Goal: Find specific page/section: Find specific page/section

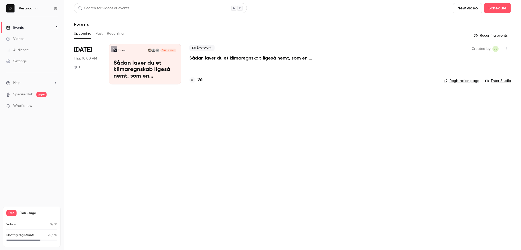
click at [203, 80] on div "26" at bounding box center [312, 80] width 247 height 7
click at [201, 80] on h4 "26" at bounding box center [200, 80] width 5 height 7
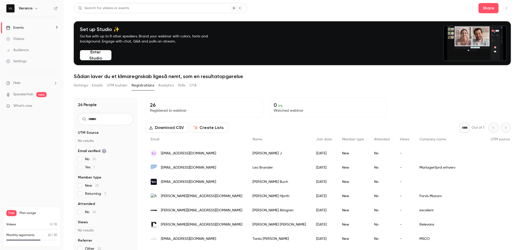
click at [280, 87] on div "Settings Emails UTM builder Registrations Analytics Polls CTA" at bounding box center [292, 87] width 437 height 10
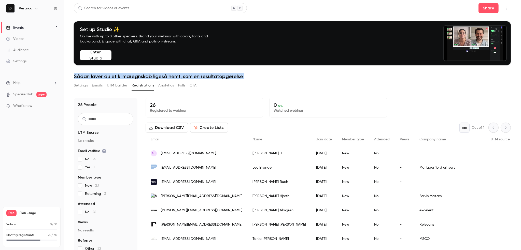
drag, startPoint x: 71, startPoint y: 70, endPoint x: 286, endPoint y: 89, distance: 215.7
click at [286, 89] on main "Search for videos or events Share Set up Studio ✨ Go live with up to 8 other sp…" at bounding box center [293, 125] width 458 height 250
click at [286, 89] on div "Settings Emails UTM builder Registrations Analytics Polls CTA" at bounding box center [292, 87] width 437 height 10
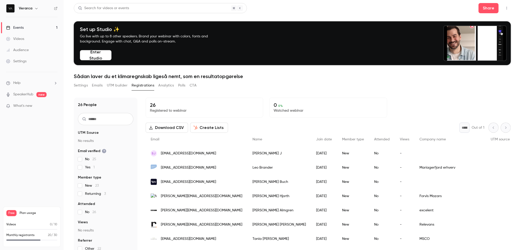
drag, startPoint x: 74, startPoint y: 68, endPoint x: 73, endPoint y: 73, distance: 5.4
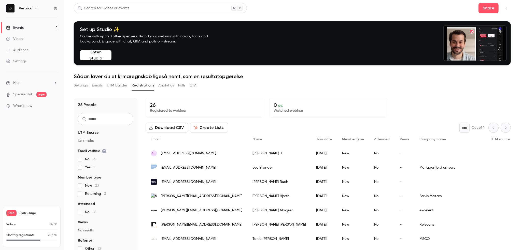
click at [73, 73] on main "Search for videos or events Share Set up Studio ✨ Go live with up to 8 other sp…" at bounding box center [293, 125] width 458 height 250
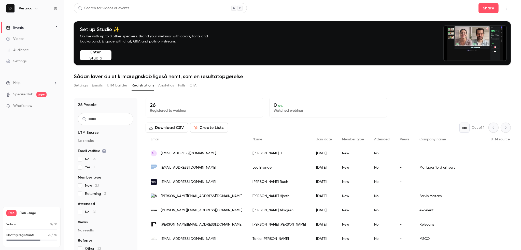
drag, startPoint x: 74, startPoint y: 68, endPoint x: 324, endPoint y: 122, distance: 256.4
click at [324, 122] on div "Search for videos or events Share Set up Studio ✨ Go live with up to 8 other sp…" at bounding box center [292, 150] width 437 height 294
click at [324, 122] on div "26 Registered to webinar 0 0 % Watched webinar Download CSV Create Lists * Out …" at bounding box center [328, 197] width 365 height 199
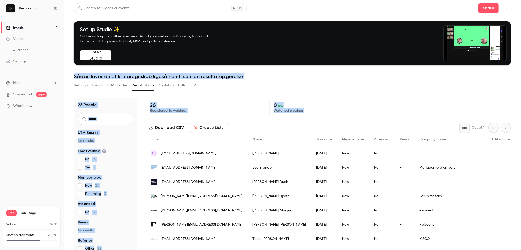
drag, startPoint x: 314, startPoint y: 123, endPoint x: 69, endPoint y: 73, distance: 250.4
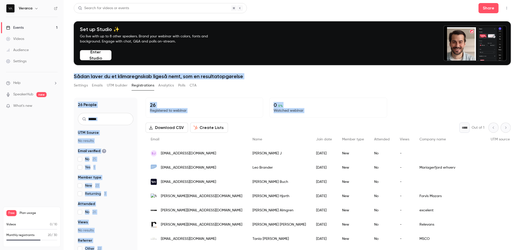
click at [69, 73] on main "Search for videos or events Share Set up Studio ✨ Go live with up to 8 other sp…" at bounding box center [293, 125] width 458 height 250
